Goal: Task Accomplishment & Management: Manage account settings

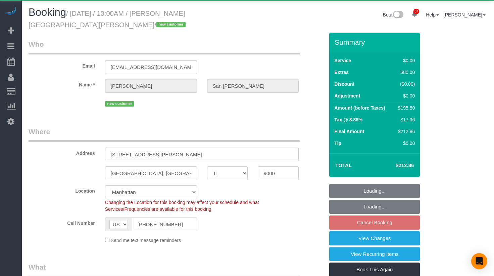
select select "IL"
select select "number:89"
select select "number:90"
select select "number:13"
select select "number:5"
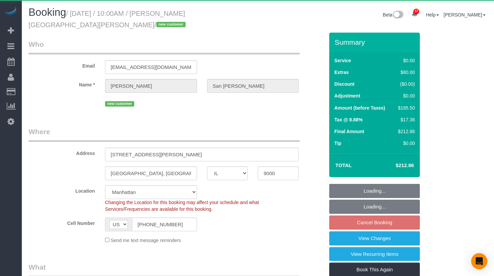
select select "object:1106"
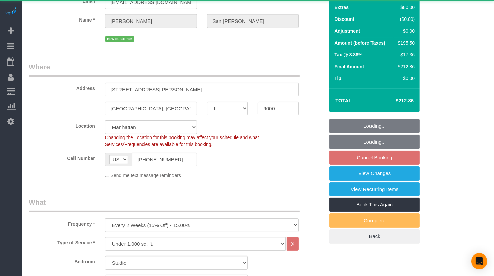
scroll to position [94, 0]
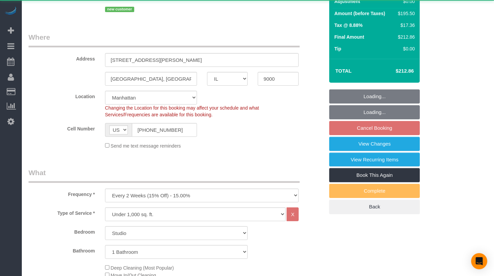
select select "string:stripe-pm_1SGAXf4VGloSiKo7moMkMUgo"
select select "spot2"
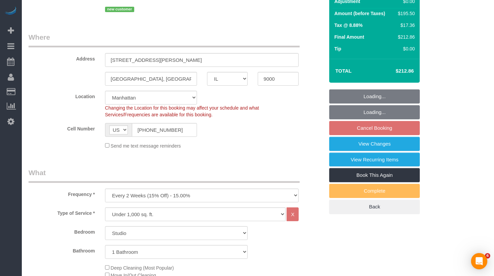
scroll to position [0, 0]
click at [361, 126] on fieldset "Loading... Loading... Cancel Booking View Changes View Recurring Items Book Thi…" at bounding box center [374, 151] width 91 height 125
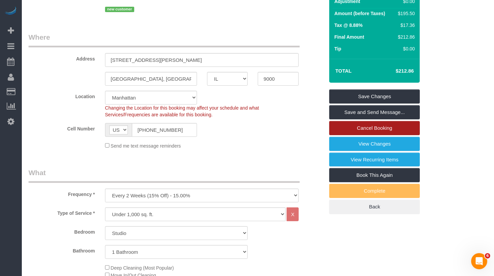
click at [361, 126] on link "Cancel Booking" at bounding box center [374, 128] width 91 height 14
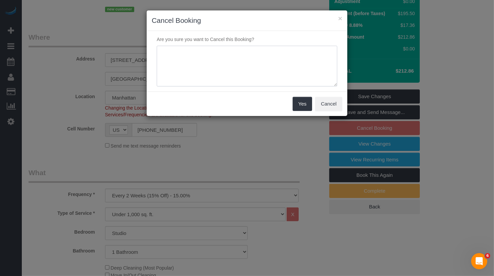
drag, startPoint x: 172, startPoint y: 61, endPoint x: 182, endPoint y: 53, distance: 12.8
click at [172, 61] on textarea at bounding box center [247, 66] width 181 height 41
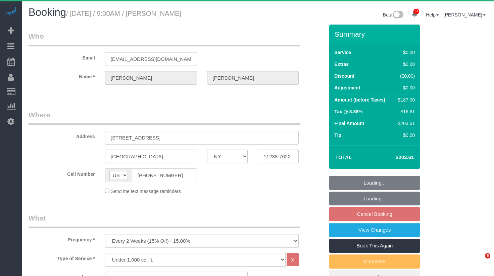
select select "NY"
select select "2"
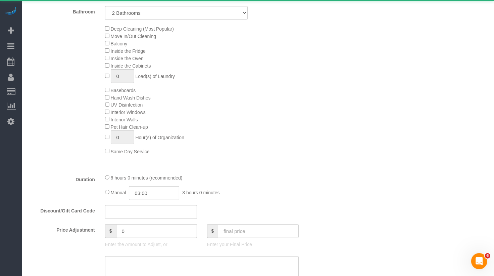
select select "object:1096"
select select "string:stripe-pm_1Ruaac4VGloSiKo7IskaXDYl"
select select "2"
select select "number:89"
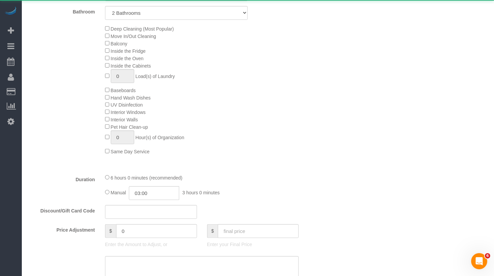
select select "number:90"
select select "number:15"
select select "number:5"
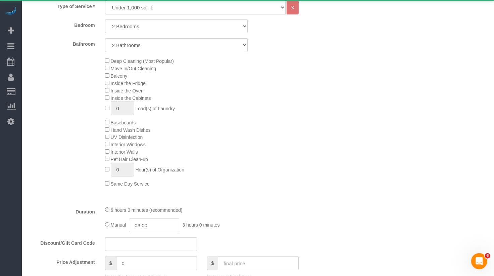
select select "spot1"
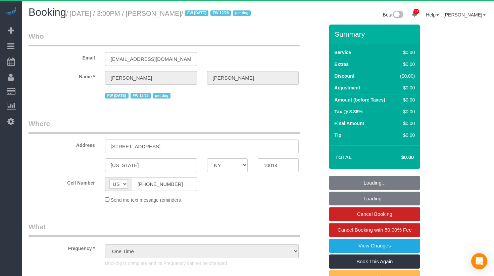
select select "NY"
select select "1"
select select "object:1129"
select select "string:stripe-pm_1PpWXg4VGloSiKo7I5Xh9ocu"
select select "1"
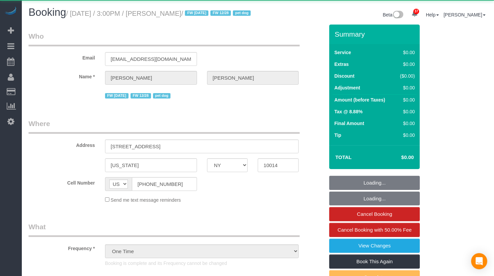
select select "spot1"
select select "number:63"
select select "number:76"
select select "number:13"
select select "number:5"
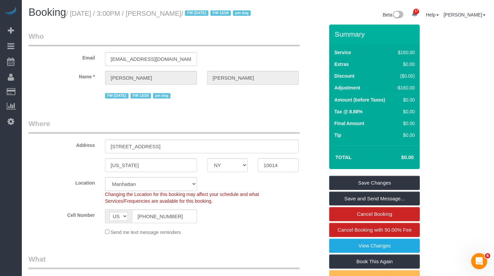
drag, startPoint x: 215, startPoint y: 14, endPoint x: 163, endPoint y: 14, distance: 52.4
click at [163, 14] on small "/ October 08, 2025 / 3:00PM / Rebecca Javens / FW 10/02/25 FW 12/28 pet dog" at bounding box center [159, 13] width 187 height 7
copy small "Rebecca Javens"
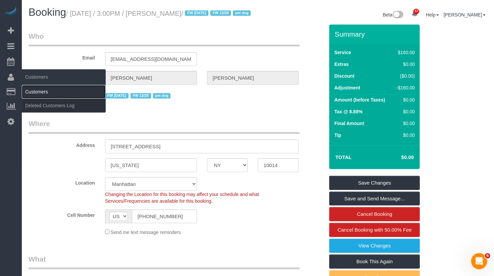
click at [37, 90] on link "Customers" at bounding box center [64, 91] width 84 height 13
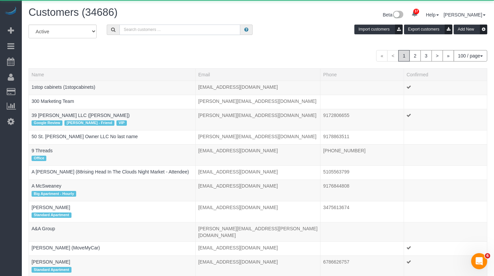
click at [162, 28] on input "text" at bounding box center [179, 30] width 121 height 10
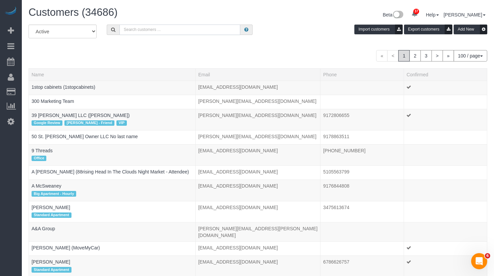
paste input "Rebecca Javens"
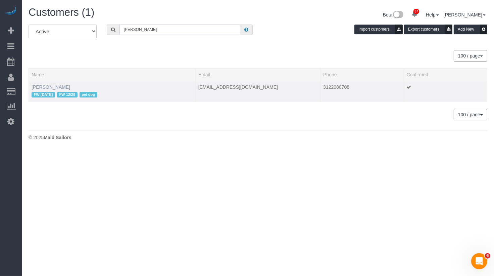
type input "Rebecca Javens"
click at [62, 85] on link "Rebecca Javens" at bounding box center [51, 86] width 39 height 5
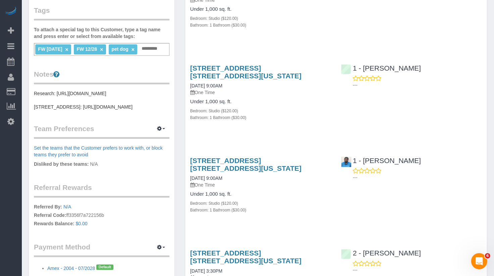
scroll to position [297, 0]
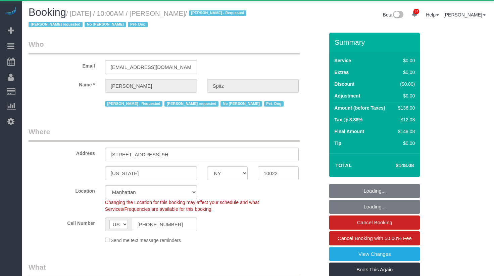
select select "NY"
select select "1"
select select "object:1085"
select select "string:stripe-pm_1RpvFu4VGloSiKo7rcufCRjl"
select select "1"
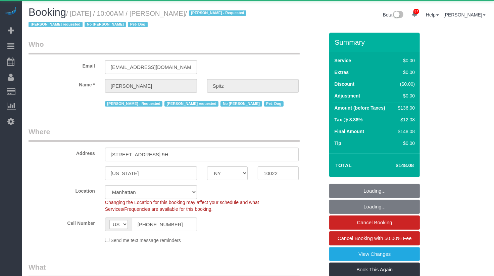
select select "spot1"
select select "number:57"
select select "number:74"
select select "number:13"
select select "number:5"
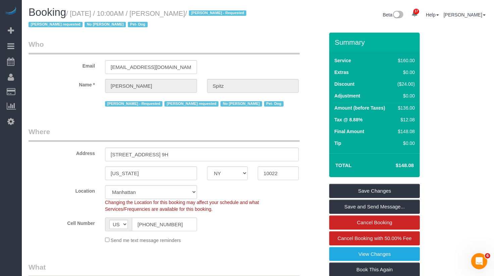
drag, startPoint x: 217, startPoint y: 15, endPoint x: 166, endPoint y: 14, distance: 51.0
click at [166, 14] on small "/ October 09, 2025 / 10:00AM / Madeleine Spitz / Ana Rodriguez - Requested Bria…" at bounding box center [139, 19] width 220 height 19
copy small "Madeleine Spitz"
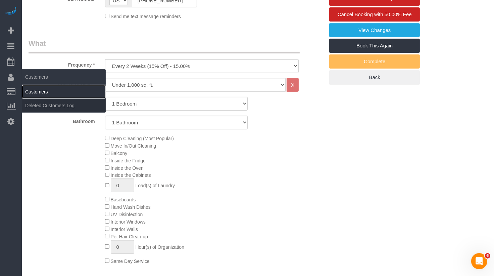
click at [32, 85] on link "Customers" at bounding box center [64, 91] width 84 height 13
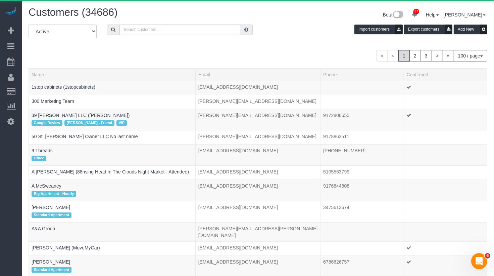
click at [143, 31] on input "text" at bounding box center [179, 30] width 121 height 10
paste input "Madeleine Spitz"
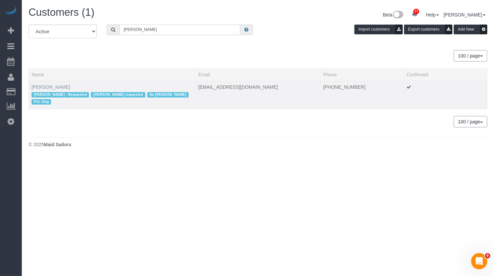
type input "Madeleine Spitz"
click at [45, 87] on link "Madeleine Spitz" at bounding box center [51, 86] width 39 height 5
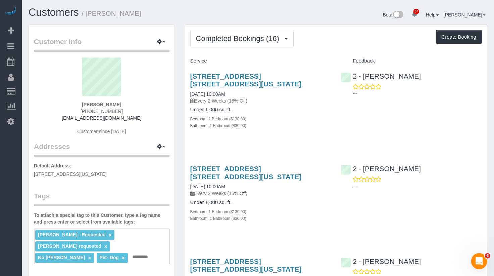
click at [128, 103] on div "Madeleine Spitz (732) 850-6706 madeleinespitz@gmail.com Customer since 2025" at bounding box center [102, 99] width 136 height 84
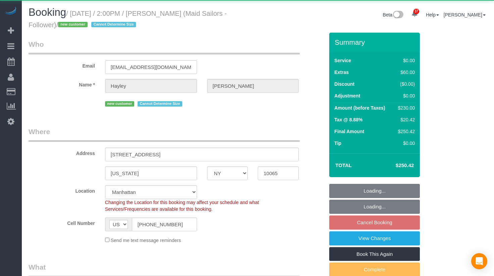
select select "NY"
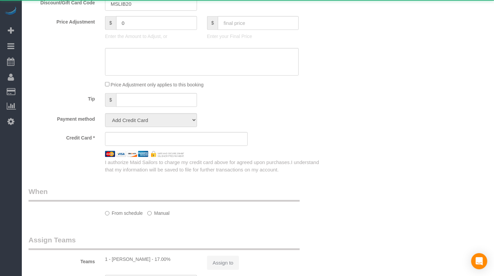
select select "object:1109"
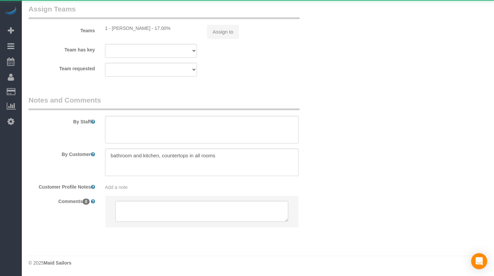
select select "string:stripe-pm_1SFyuF4VGloSiKo7ErDI01Io"
select select "2"
select select "number:89"
select select "number:90"
select select "number:15"
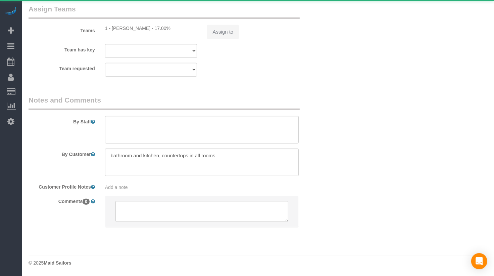
select select "number:5"
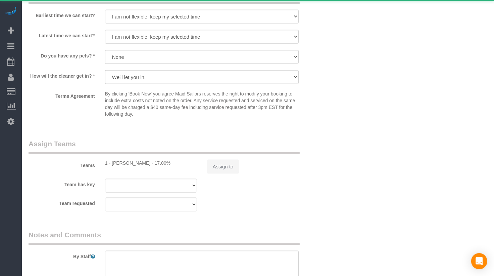
scroll to position [781, 0]
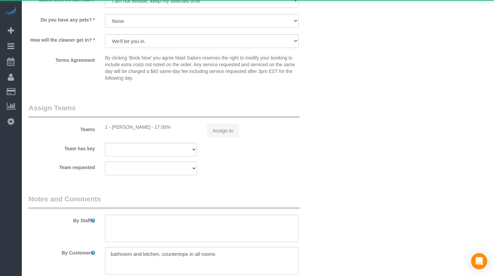
select select "spot5"
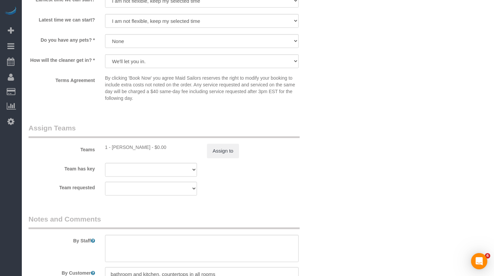
scroll to position [0, 0]
